Goal: Obtain resource: Download file/media

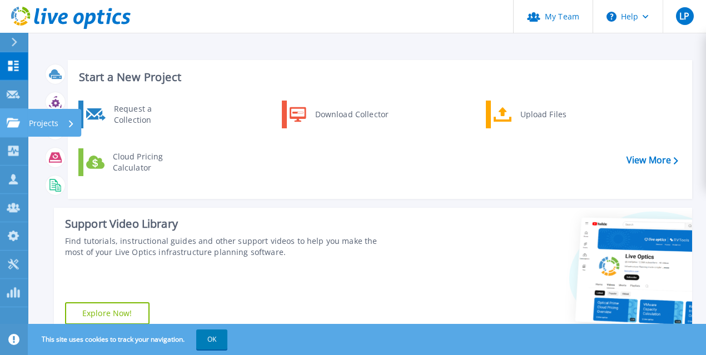
click at [32, 128] on p "Projects" at bounding box center [43, 123] width 29 height 29
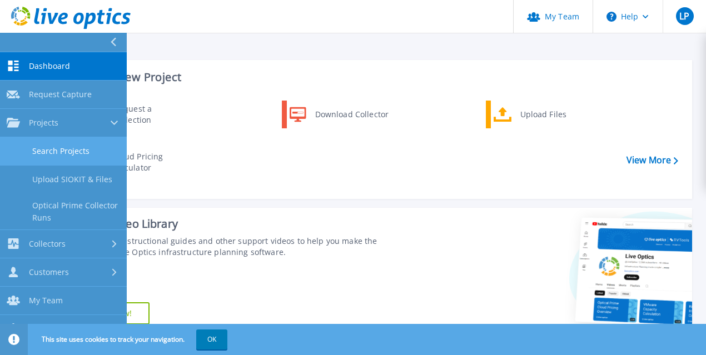
click at [53, 148] on link "Search Projects" at bounding box center [63, 151] width 127 height 28
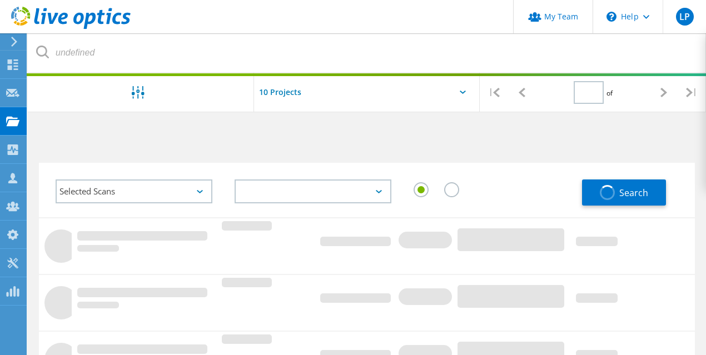
type input "1"
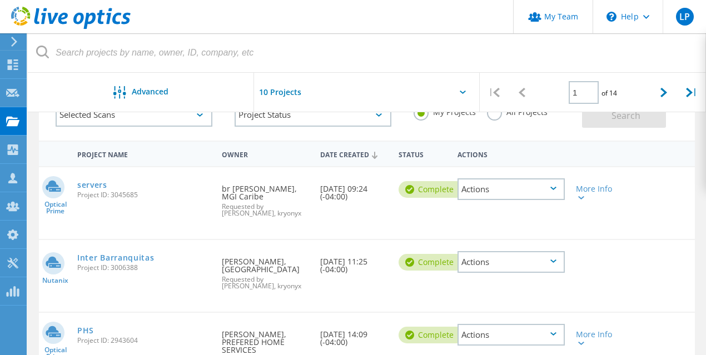
scroll to position [81, 0]
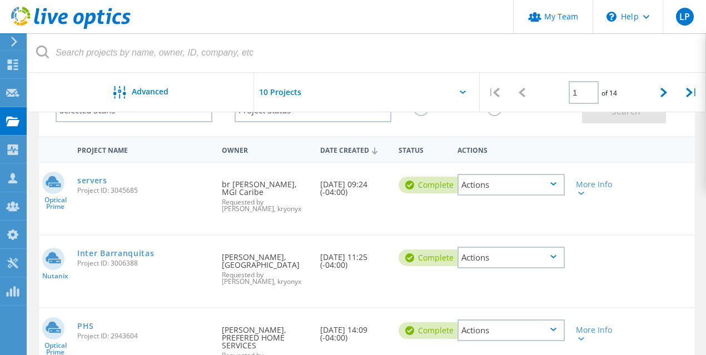
click at [530, 185] on div "Actions" at bounding box center [510, 185] width 107 height 22
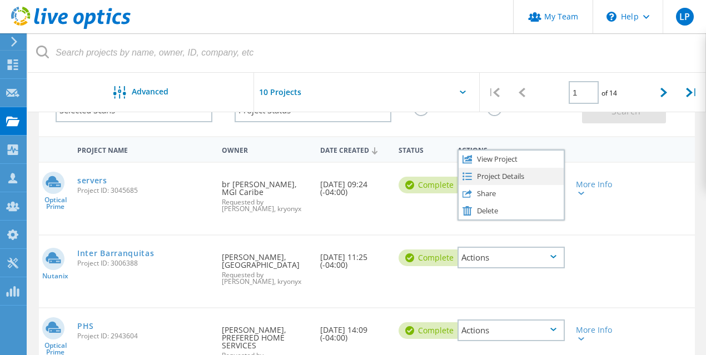
click at [490, 177] on div "Project Details" at bounding box center [510, 176] width 104 height 17
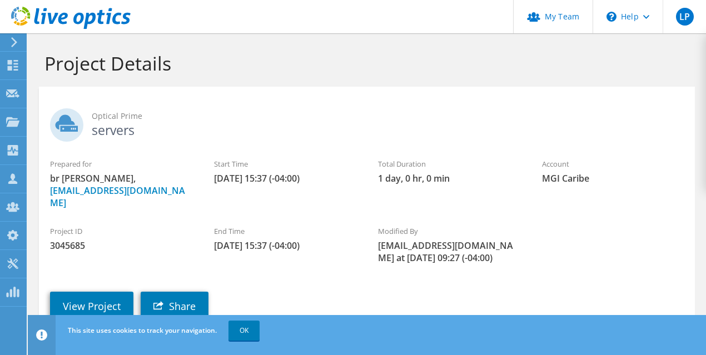
click at [149, 239] on span "3045685" at bounding box center [121, 245] width 142 height 12
click at [238, 332] on link "OK" at bounding box center [243, 331] width 31 height 20
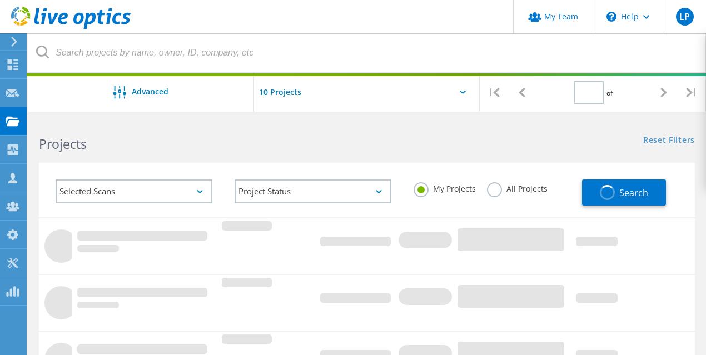
type input "1"
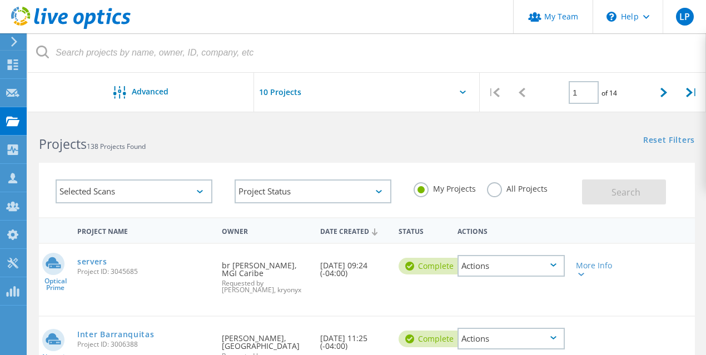
click at [519, 265] on div "Actions" at bounding box center [510, 266] width 107 height 22
click at [573, 195] on div "My Projects All Projects" at bounding box center [491, 188] width 179 height 41
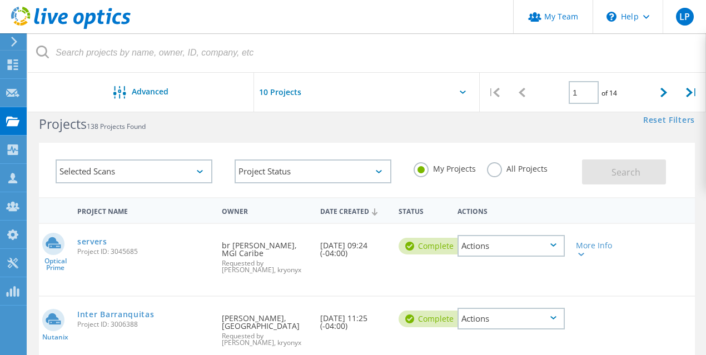
scroll to position [19, 0]
click at [549, 246] on div "Actions" at bounding box center [510, 247] width 107 height 22
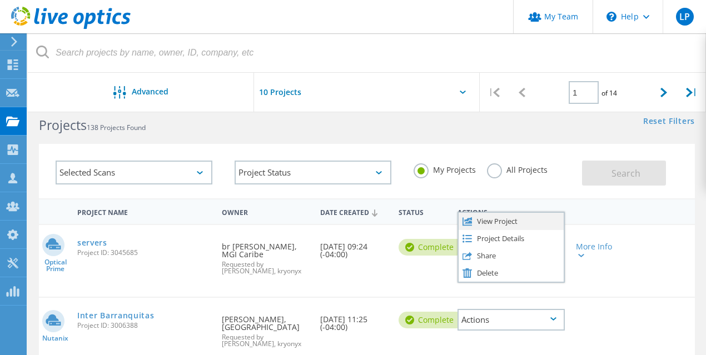
click at [498, 223] on div "View Project" at bounding box center [510, 221] width 104 height 17
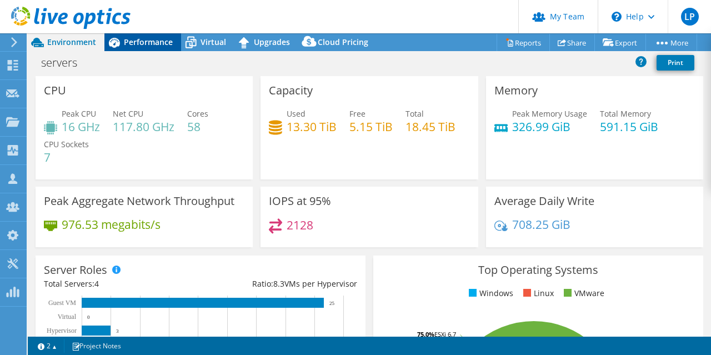
click at [161, 44] on span "Performance" at bounding box center [148, 42] width 49 height 11
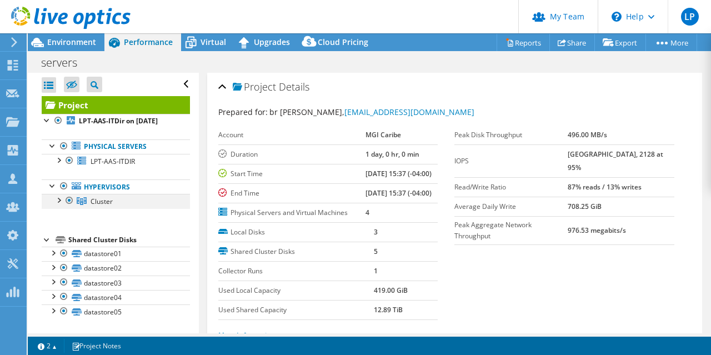
click at [61, 197] on div at bounding box center [58, 199] width 11 height 11
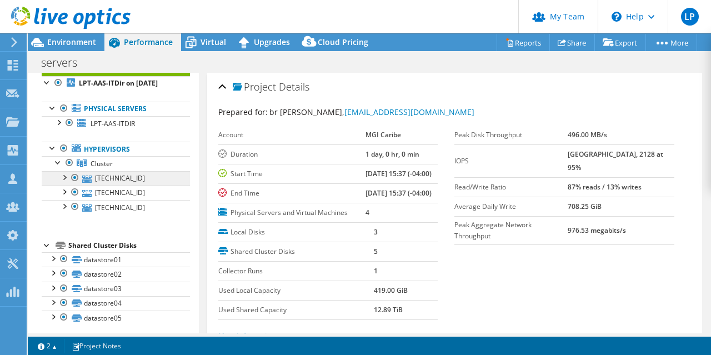
scroll to position [41, 0]
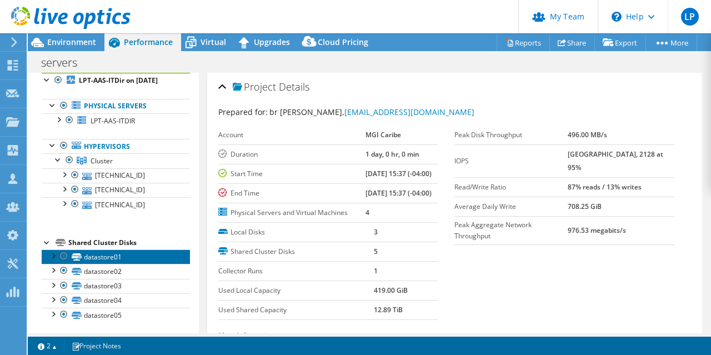
click at [95, 255] on link "datastore01" at bounding box center [116, 256] width 148 height 14
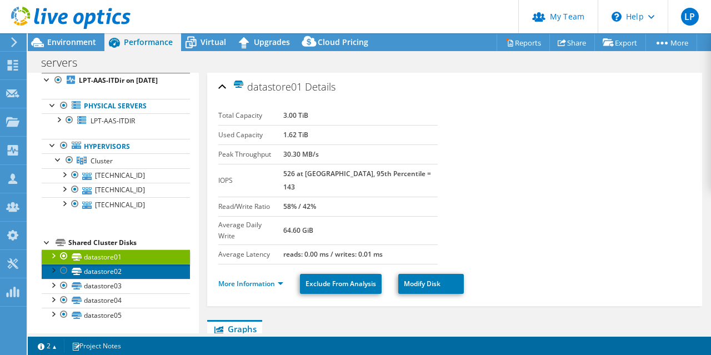
click at [94, 269] on link "datastore02" at bounding box center [116, 271] width 148 height 14
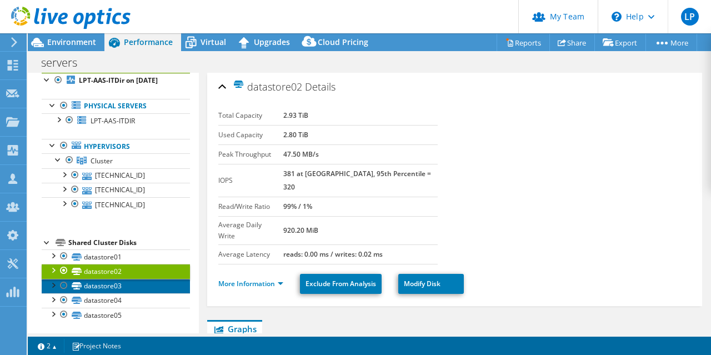
click at [91, 285] on link "datastore03" at bounding box center [116, 286] width 148 height 14
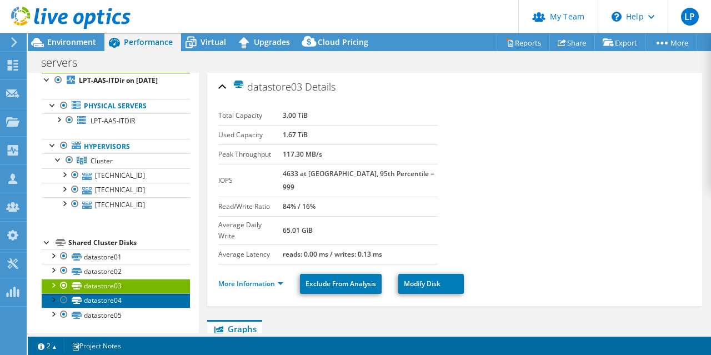
click at [90, 298] on link "datastore04" at bounding box center [116, 300] width 148 height 14
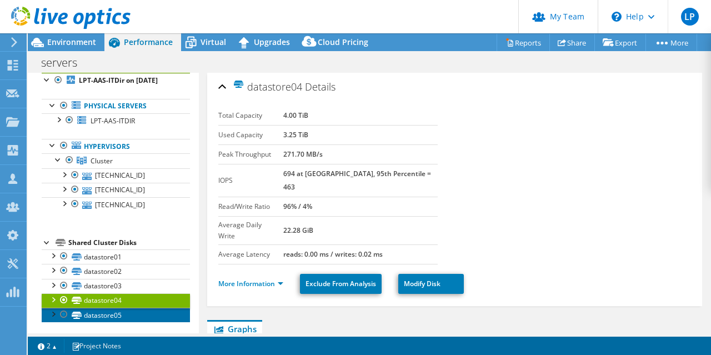
click at [87, 312] on link "datastore05" at bounding box center [116, 315] width 148 height 14
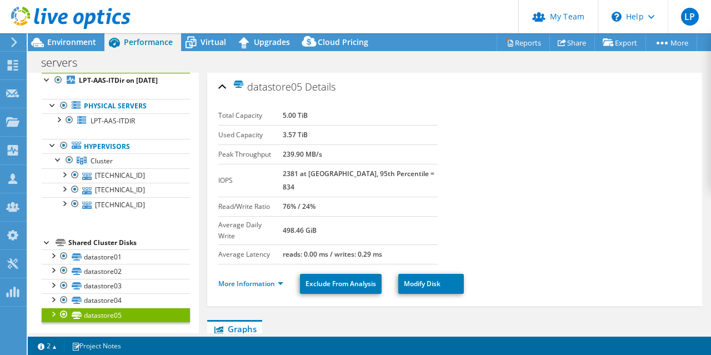
scroll to position [31, 0]
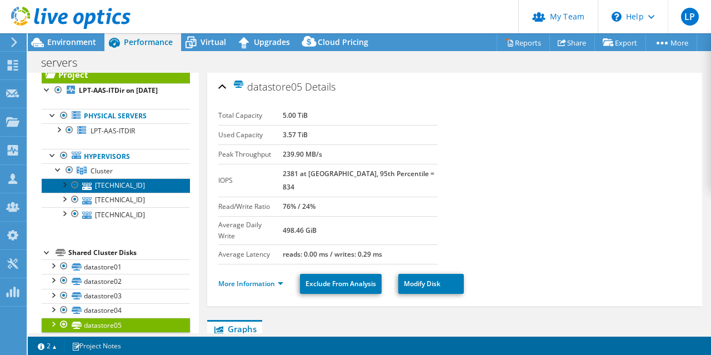
click at [124, 186] on link "[TECHNICAL_ID]" at bounding box center [116, 185] width 148 height 14
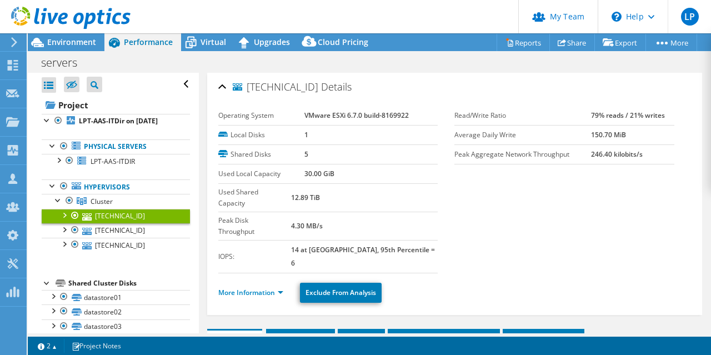
scroll to position [0, 0]
click at [51, 144] on div at bounding box center [52, 144] width 11 height 11
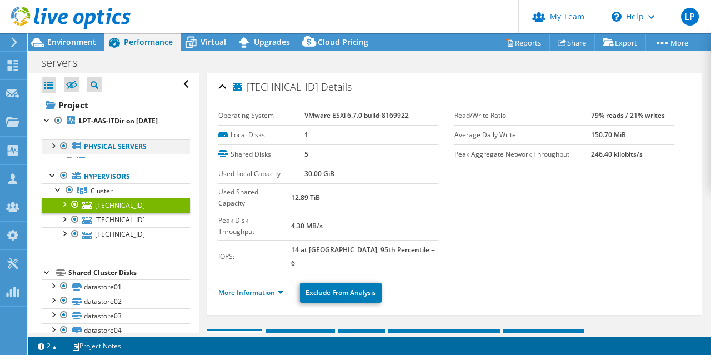
click at [51, 144] on div at bounding box center [52, 144] width 11 height 11
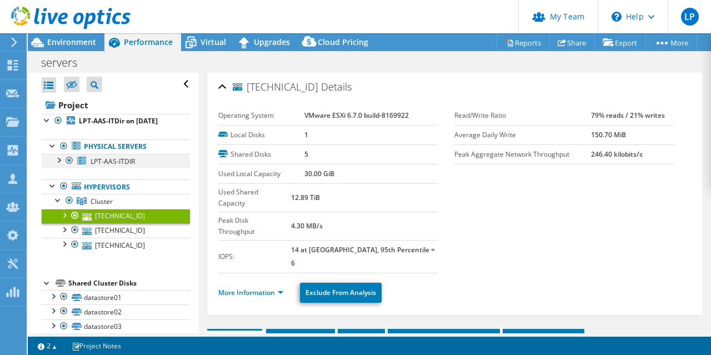
click at [58, 159] on div at bounding box center [58, 159] width 11 height 11
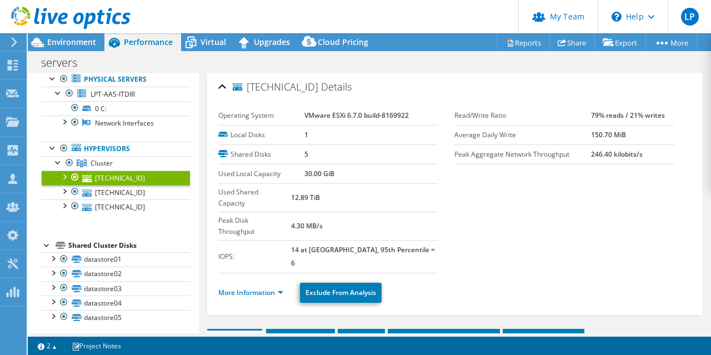
scroll to position [69, 0]
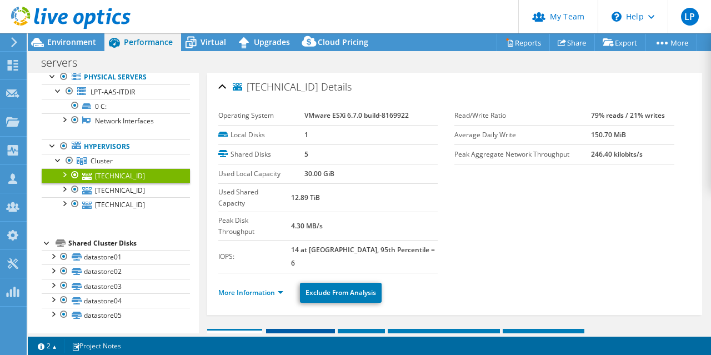
click at [295, 332] on span "Hypervisor" at bounding box center [301, 337] width 58 height 11
click at [360, 332] on span "Disks" at bounding box center [361, 337] width 36 height 11
click at [441, 332] on span "Installed Applications" at bounding box center [443, 337] width 101 height 11
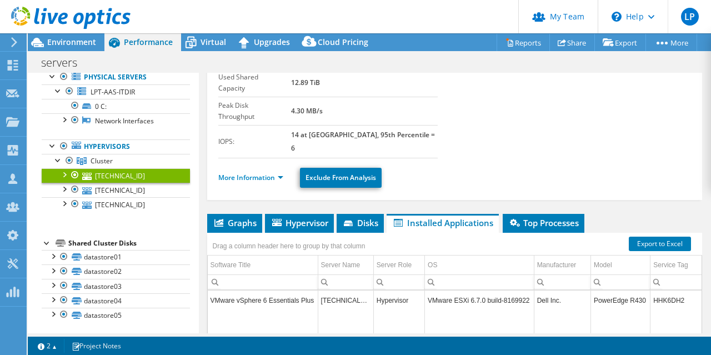
scroll to position [139, 0]
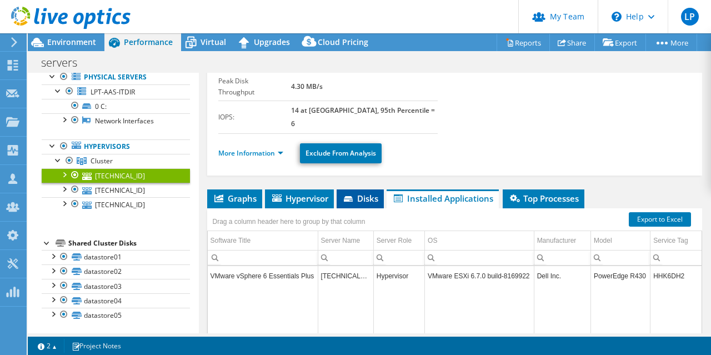
click at [353, 193] on span "Disks" at bounding box center [360, 198] width 36 height 11
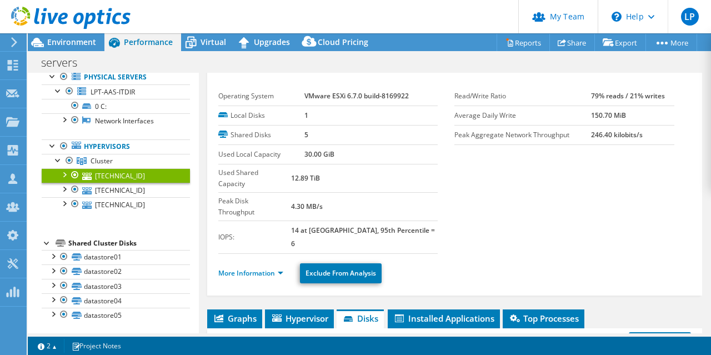
scroll to position [0, 0]
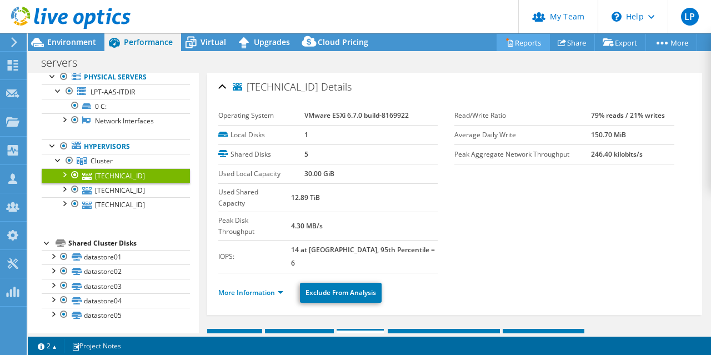
click at [520, 43] on link "Reports" at bounding box center [523, 42] width 53 height 17
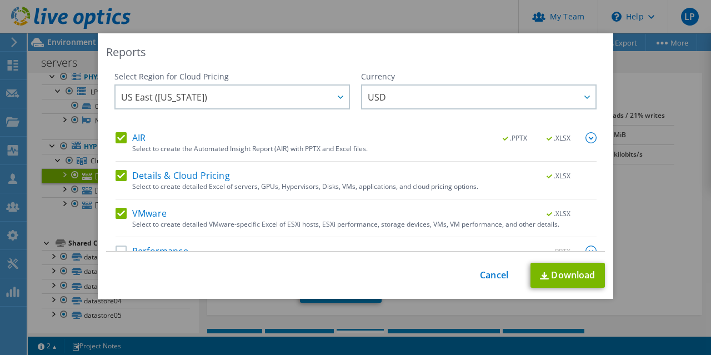
scroll to position [22, 0]
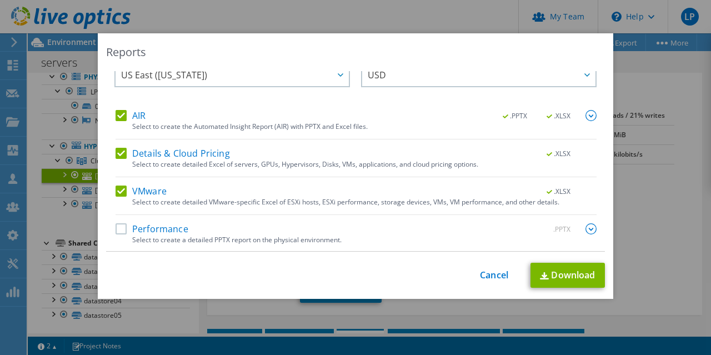
click at [121, 227] on label "Performance" at bounding box center [152, 228] width 73 height 11
click at [0, 0] on input "Performance" at bounding box center [0, 0] width 0 height 0
click at [562, 276] on link "Download" at bounding box center [568, 275] width 74 height 25
click at [327, 184] on div "AIR .PPTX .XLSX Select to create the Automated Insight Report (AIR) with PPTX a…" at bounding box center [356, 181] width 481 height 142
click at [490, 276] on link "Cancel" at bounding box center [494, 275] width 28 height 11
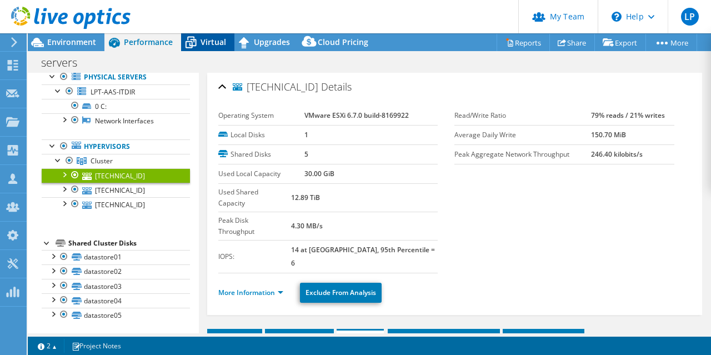
click at [211, 43] on span "Virtual" at bounding box center [214, 42] width 26 height 11
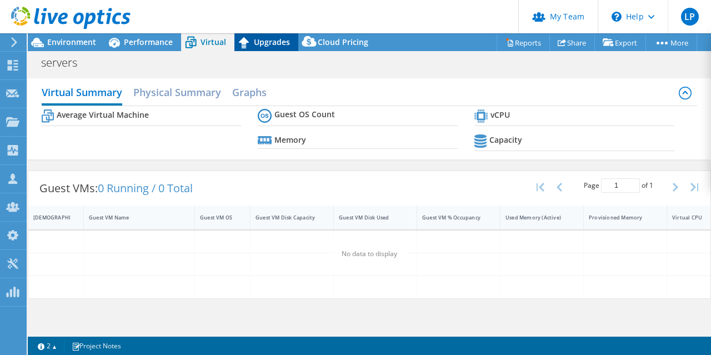
click at [268, 42] on span "Upgrades" at bounding box center [272, 42] width 36 height 11
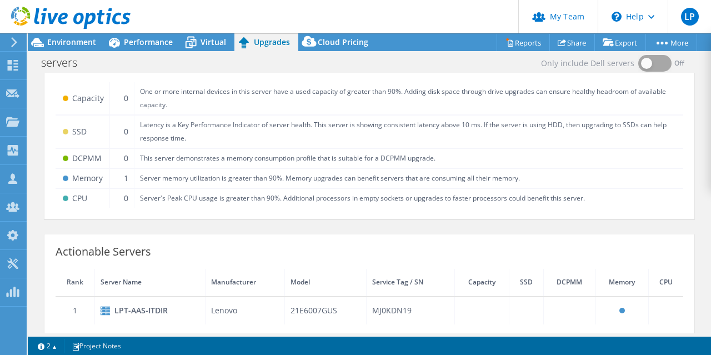
scroll to position [11, 0]
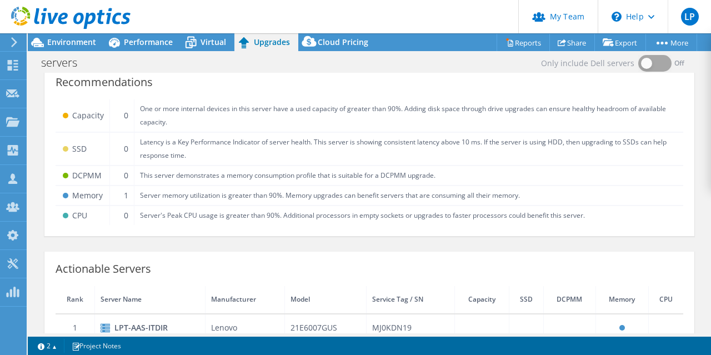
click at [311, 183] on td "This server demonstrates a memory consumption profile that is suitable for a DC…" at bounding box center [409, 176] width 550 height 20
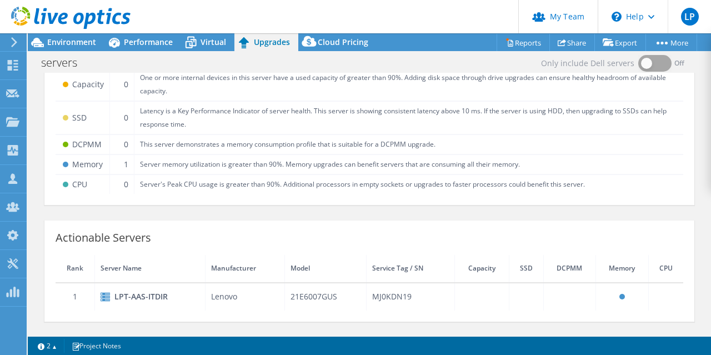
scroll to position [39, 0]
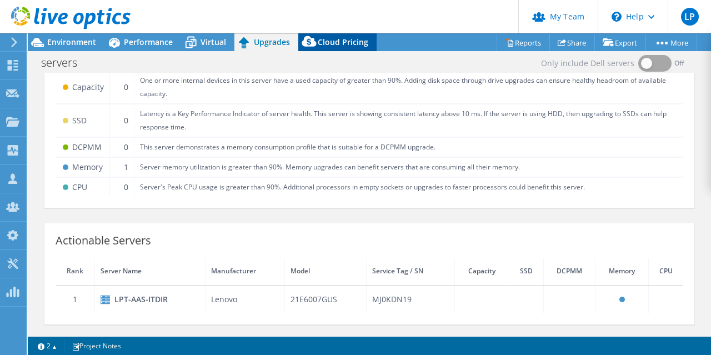
click at [346, 46] on span "Cloud Pricing" at bounding box center [343, 42] width 51 height 11
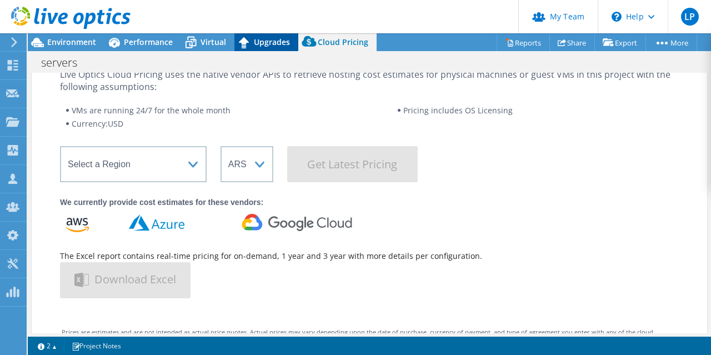
click at [262, 39] on span "Upgrades" at bounding box center [272, 42] width 36 height 11
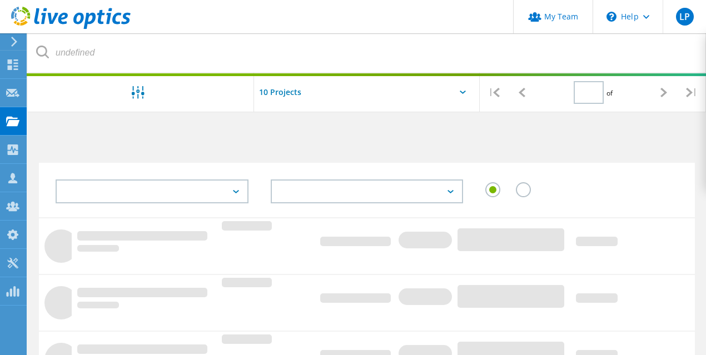
type input "1"
